Goal: Register for event/course

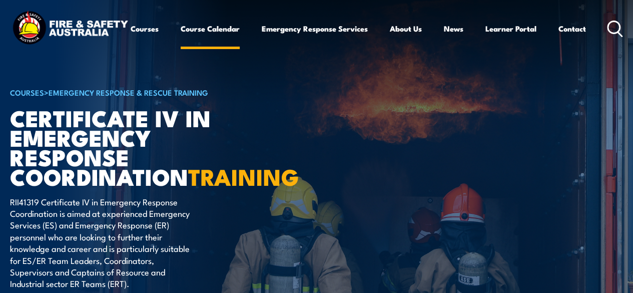
click at [181, 41] on link "Course Calendar" at bounding box center [210, 29] width 59 height 24
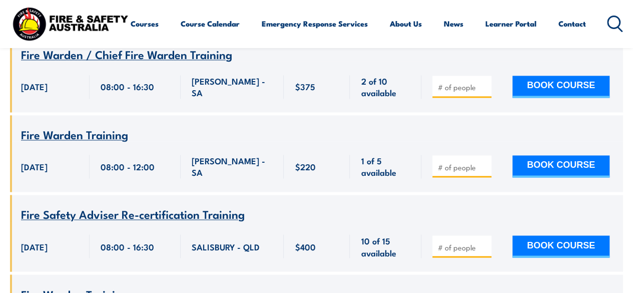
scroll to position [4553, 0]
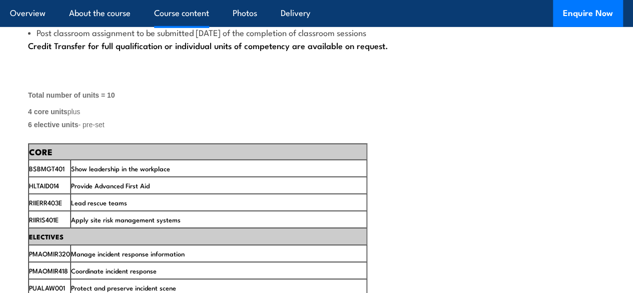
scroll to position [1501, 0]
